Goal: Book appointment/travel/reservation

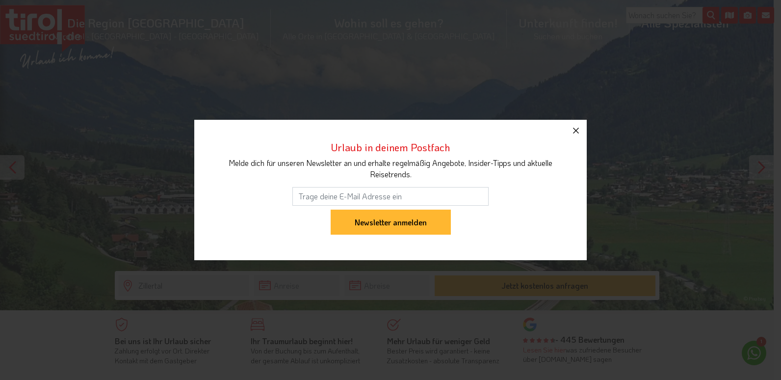
click at [573, 130] on icon "button" at bounding box center [576, 131] width 12 height 12
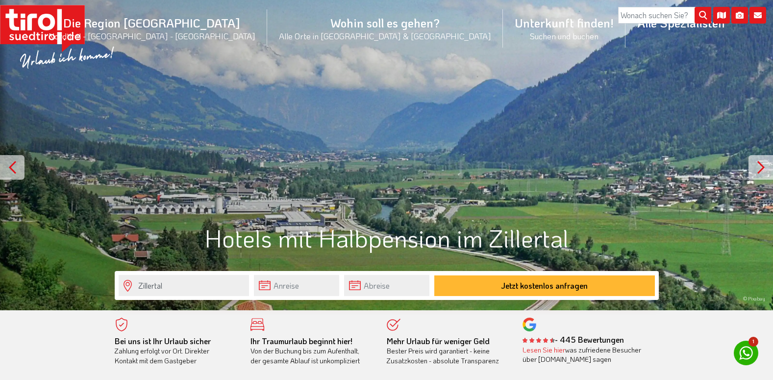
scroll to position [49, 0]
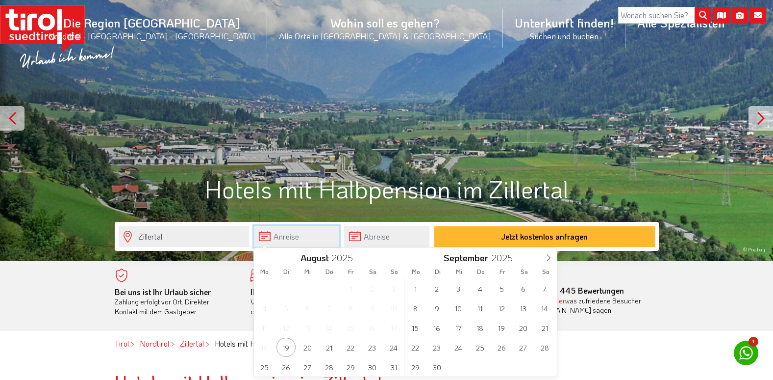
click at [262, 235] on input "text" at bounding box center [296, 236] width 85 height 21
click at [549, 256] on icon at bounding box center [548, 257] width 7 height 7
click at [500, 286] on span "3" at bounding box center [501, 288] width 19 height 19
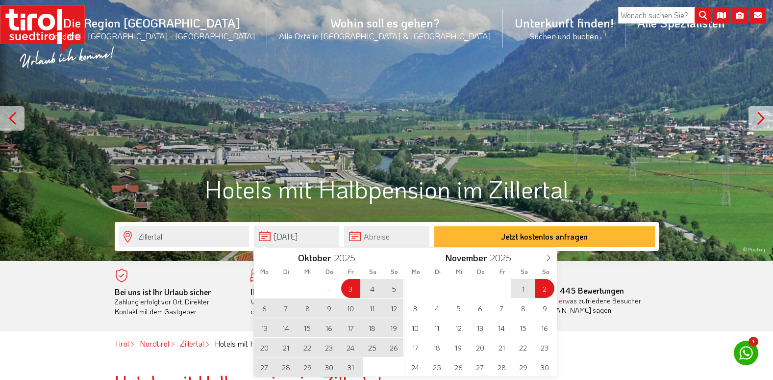
click at [542, 289] on span "2" at bounding box center [545, 288] width 19 height 19
type input "[DATE]"
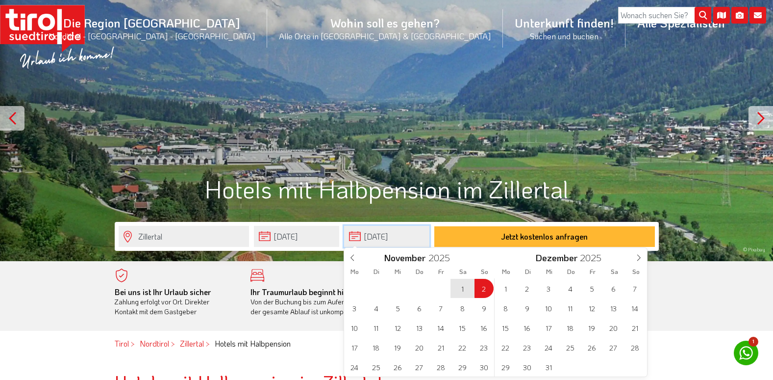
click at [362, 232] on input "[DATE]" at bounding box center [386, 236] width 85 height 21
click at [351, 253] on span at bounding box center [352, 256] width 17 height 17
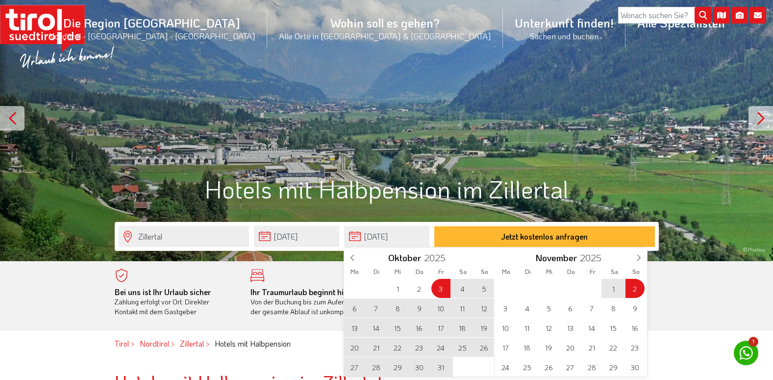
click at [483, 291] on span "5" at bounding box center [484, 288] width 19 height 19
type input "[DATE]"
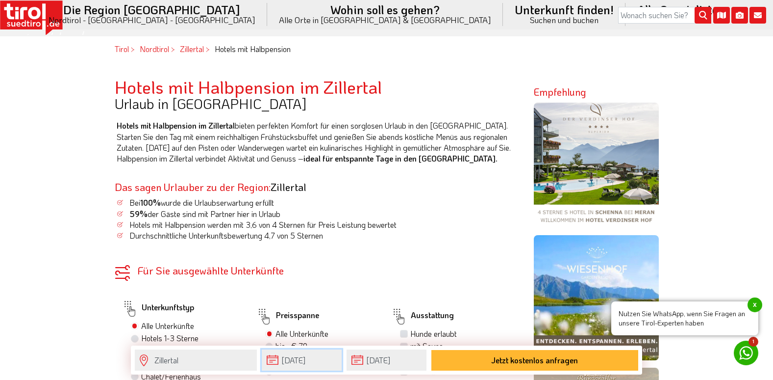
scroll to position [490, 0]
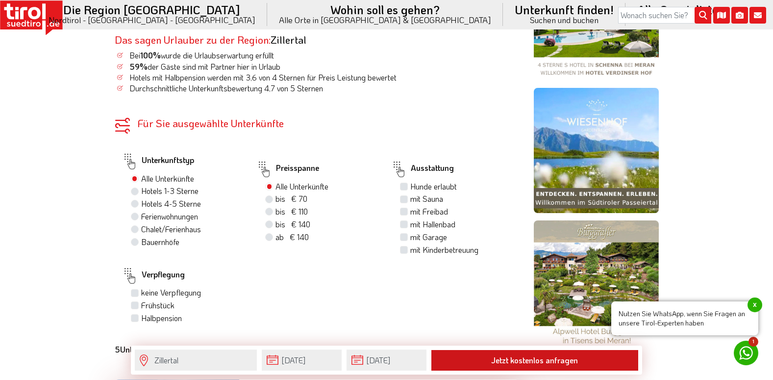
click at [474, 358] on button "Jetzt kostenlos anfragen" at bounding box center [535, 360] width 207 height 21
